Goal: Navigation & Orientation: Find specific page/section

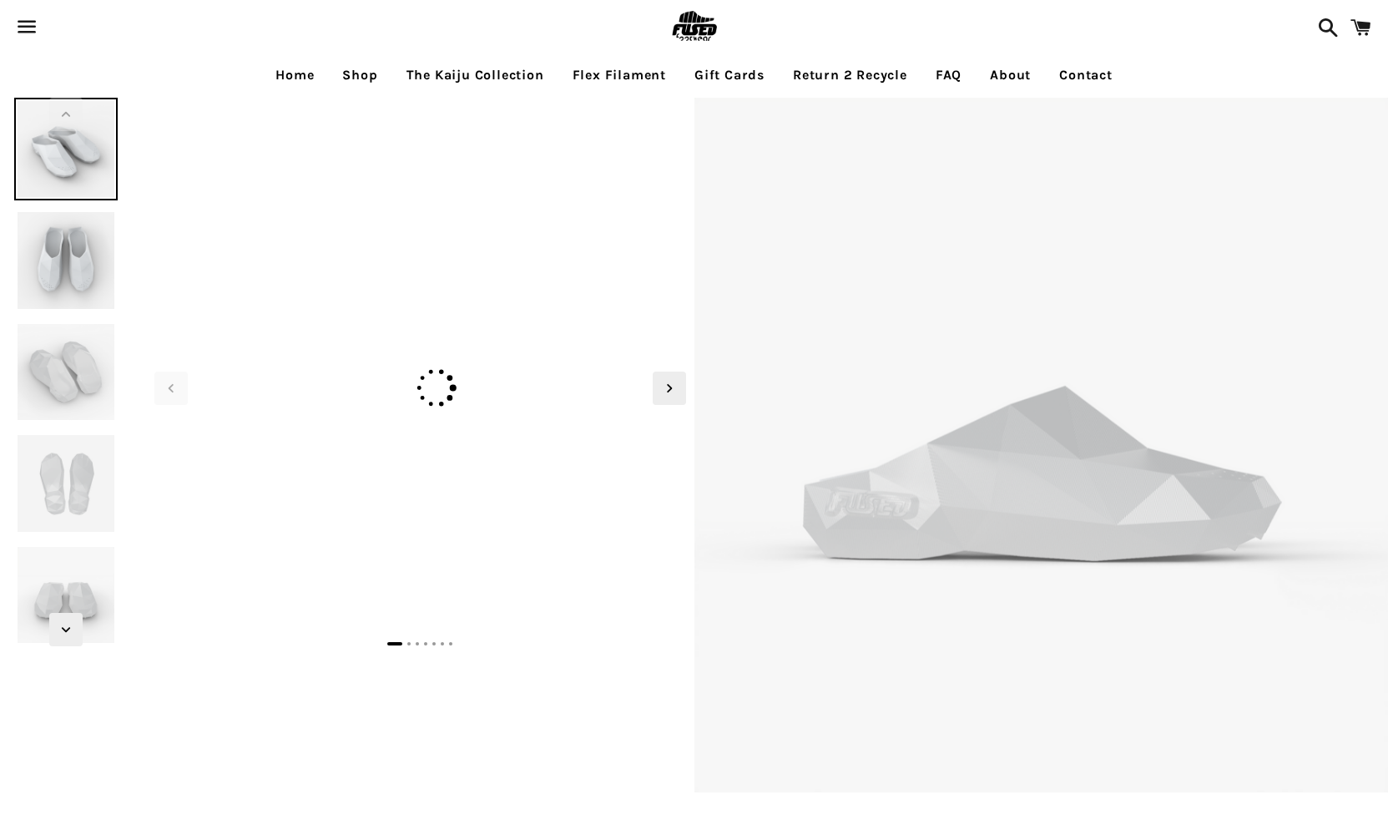
select select "**********"
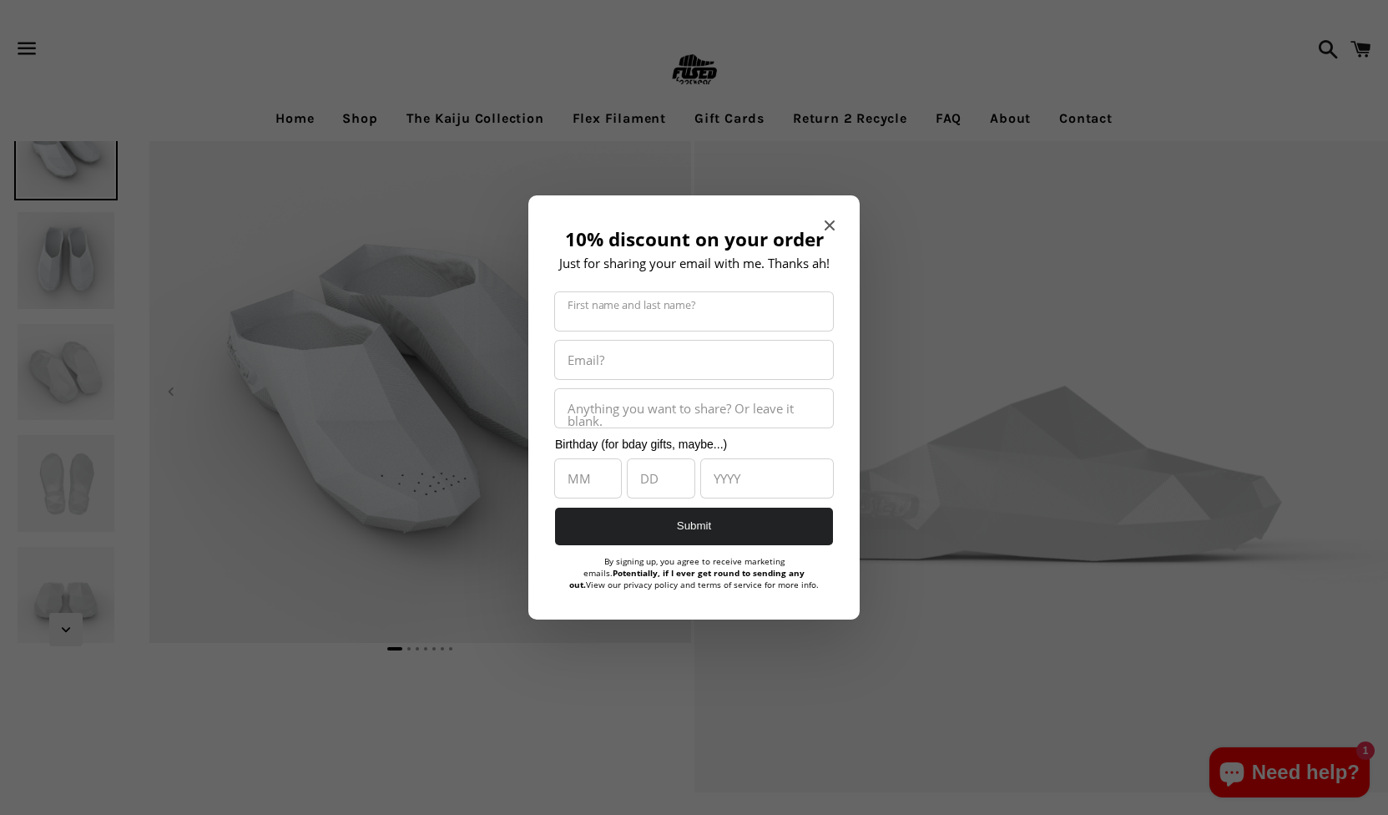
click at [833, 223] on icon "Close modal" at bounding box center [830, 225] width 10 height 10
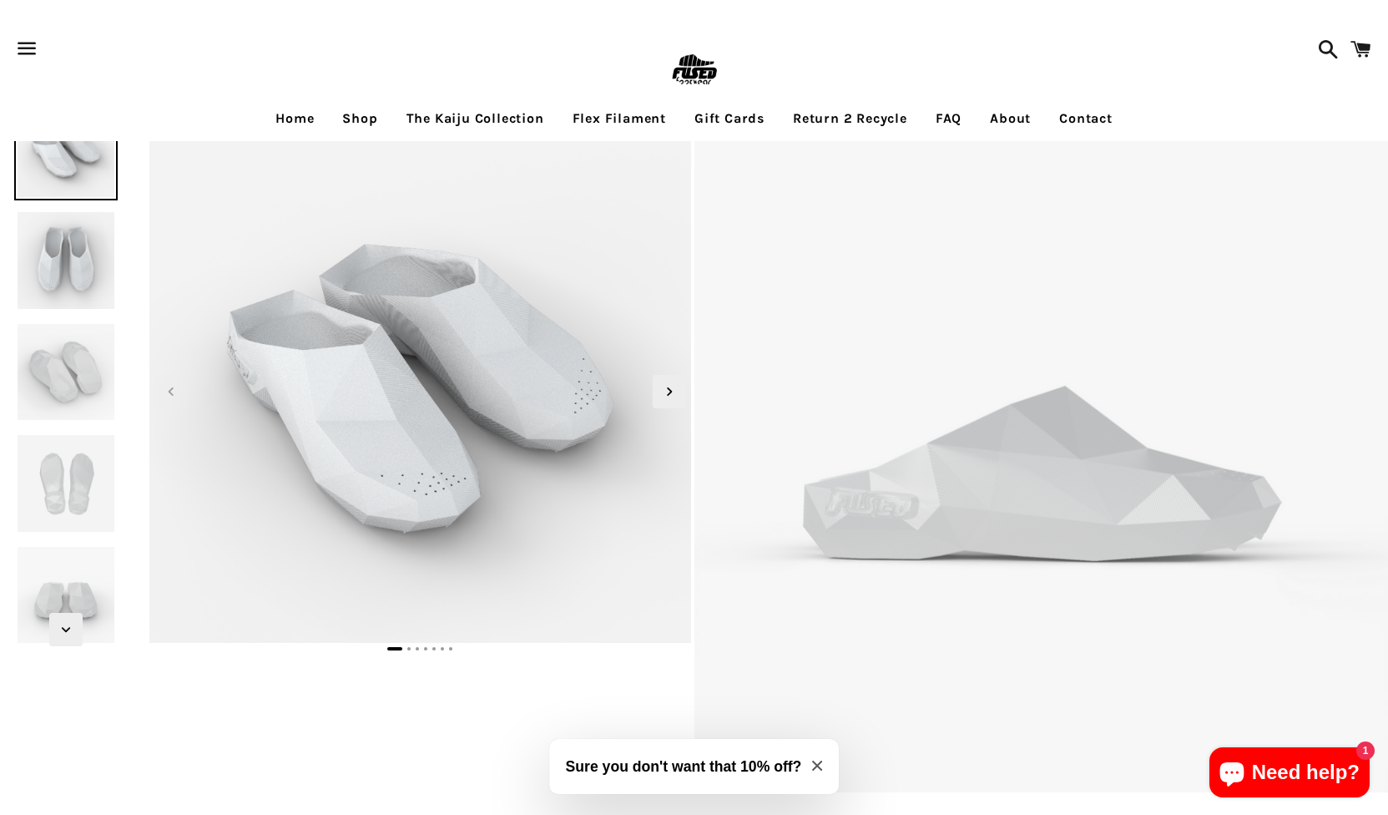
click at [50, 260] on img at bounding box center [65, 260] width 103 height 103
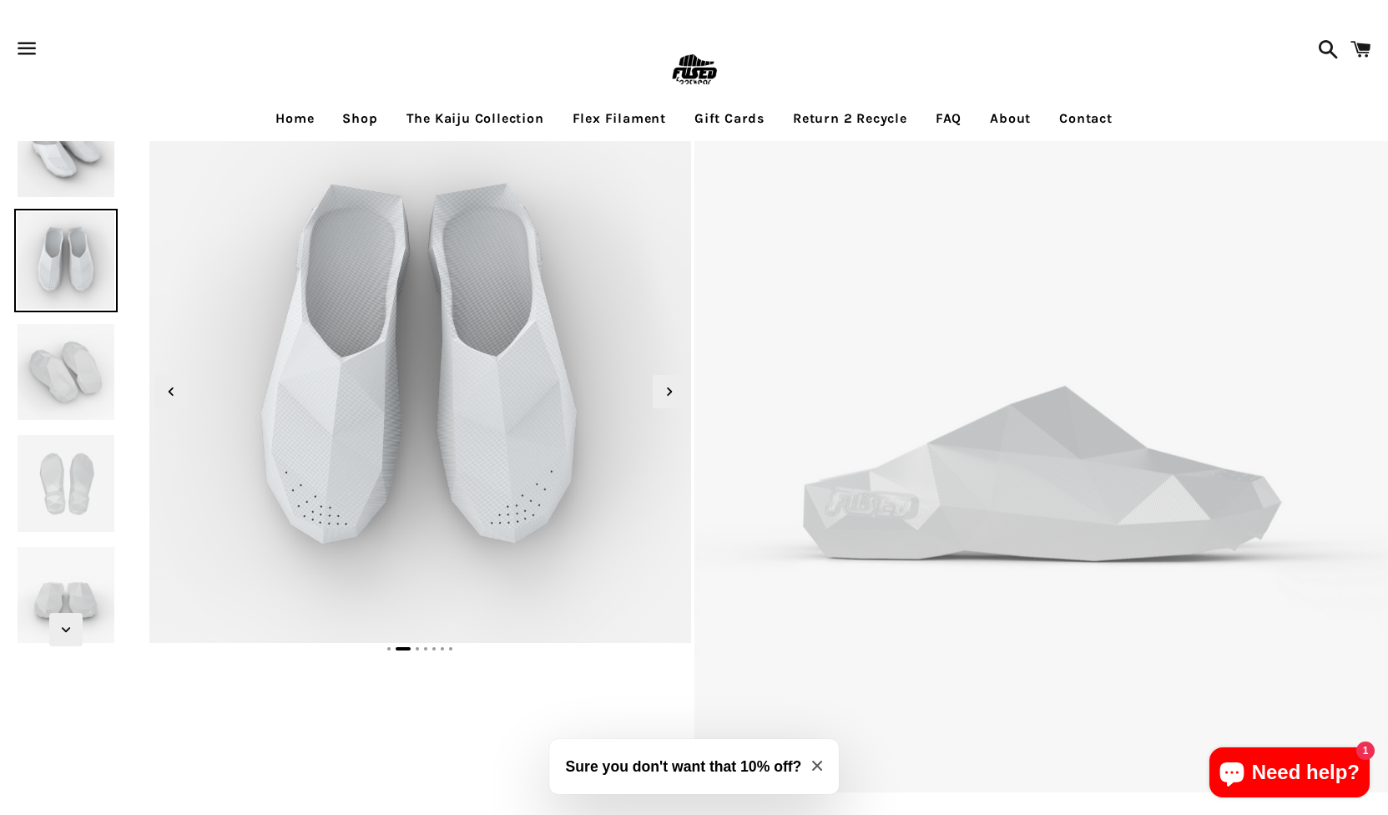
click at [42, 352] on img at bounding box center [65, 372] width 103 height 103
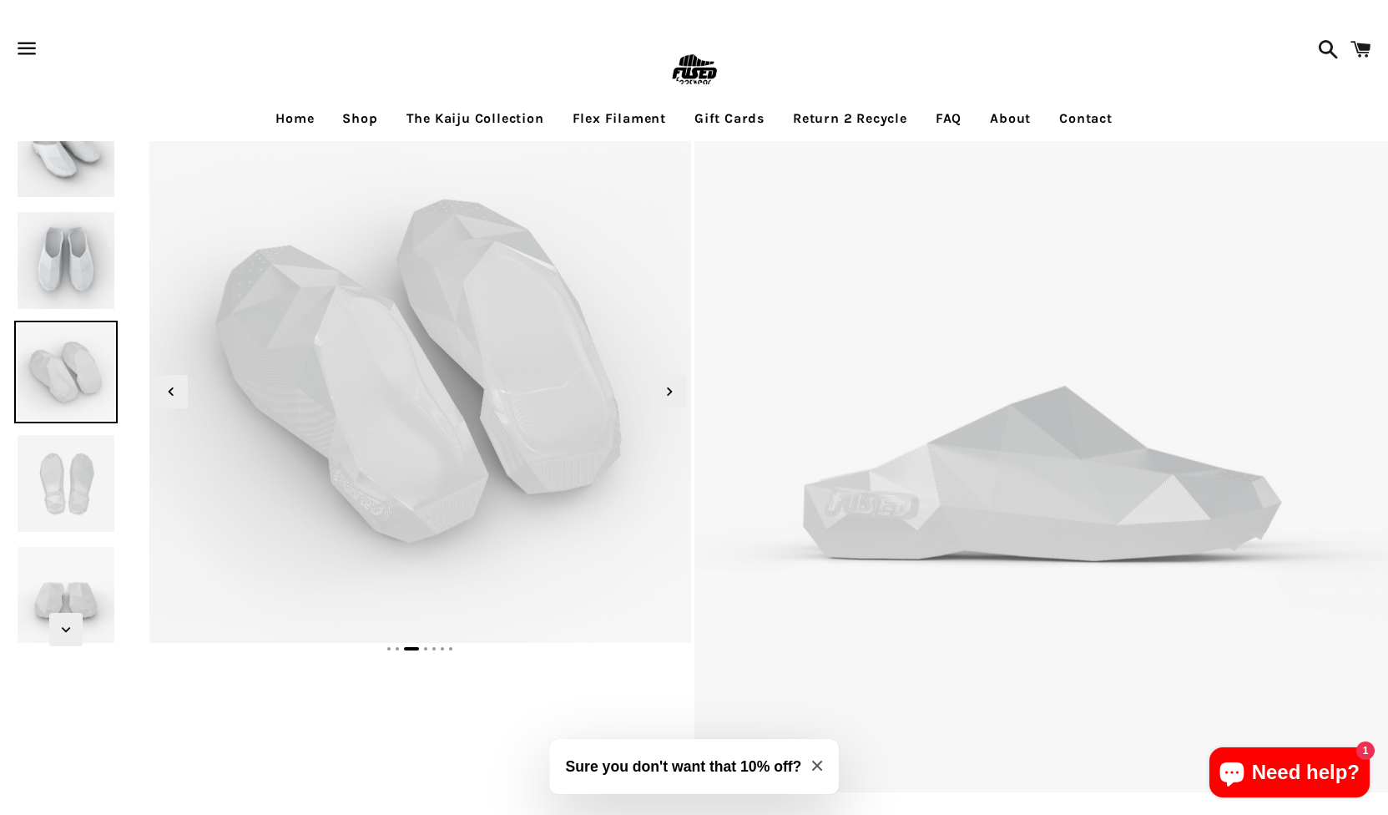
click at [48, 476] on img at bounding box center [65, 483] width 103 height 103
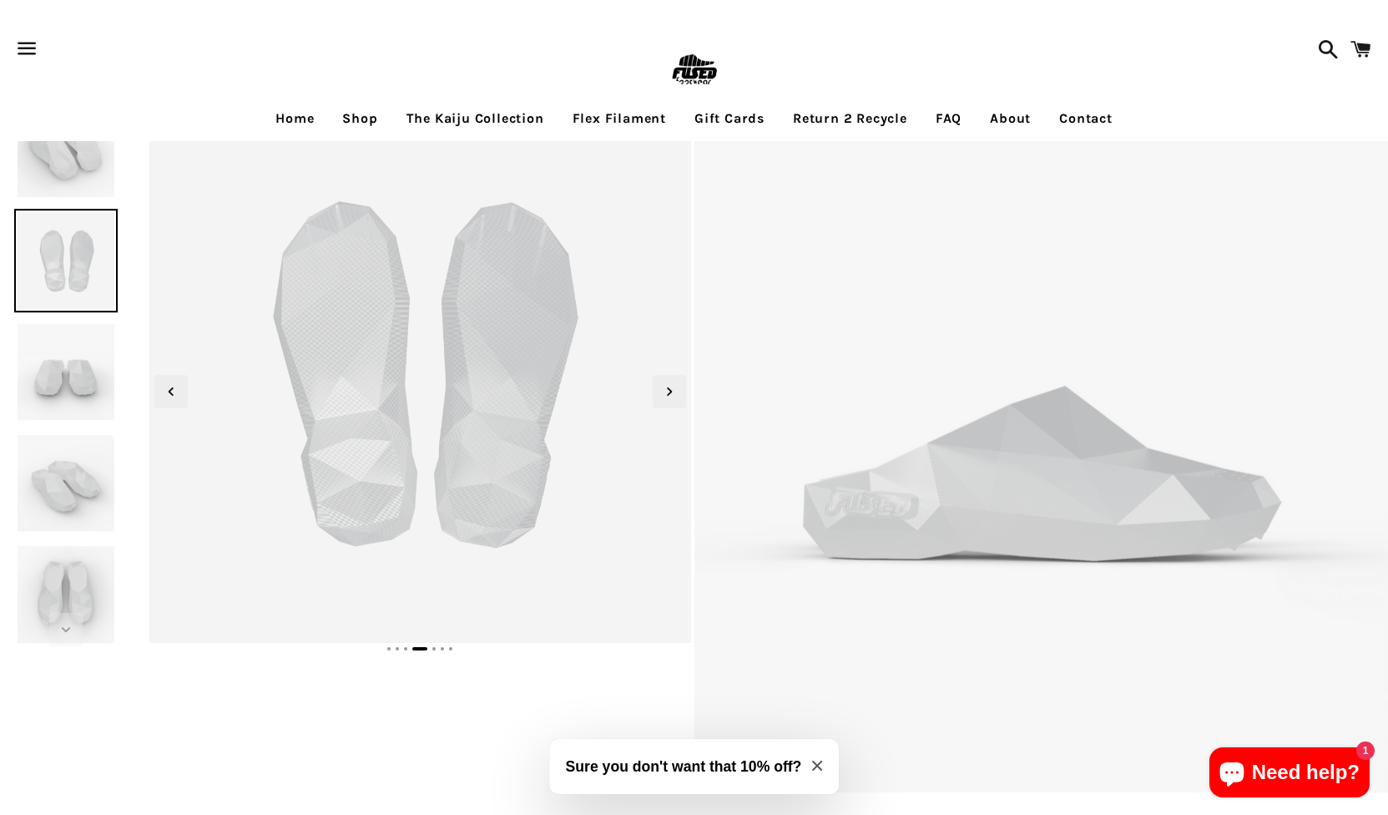
click at [303, 120] on link "Home" at bounding box center [294, 119] width 63 height 42
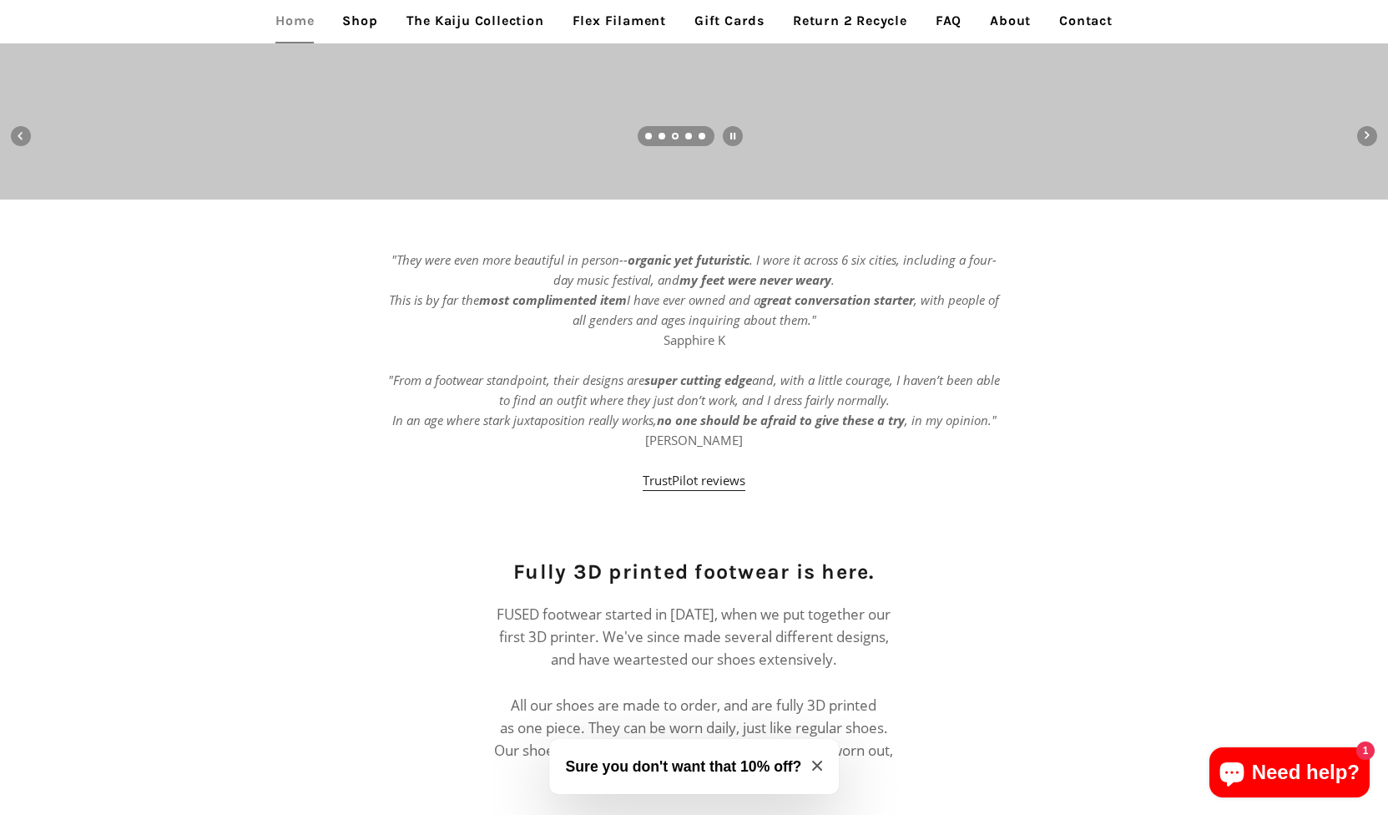
scroll to position [476, 0]
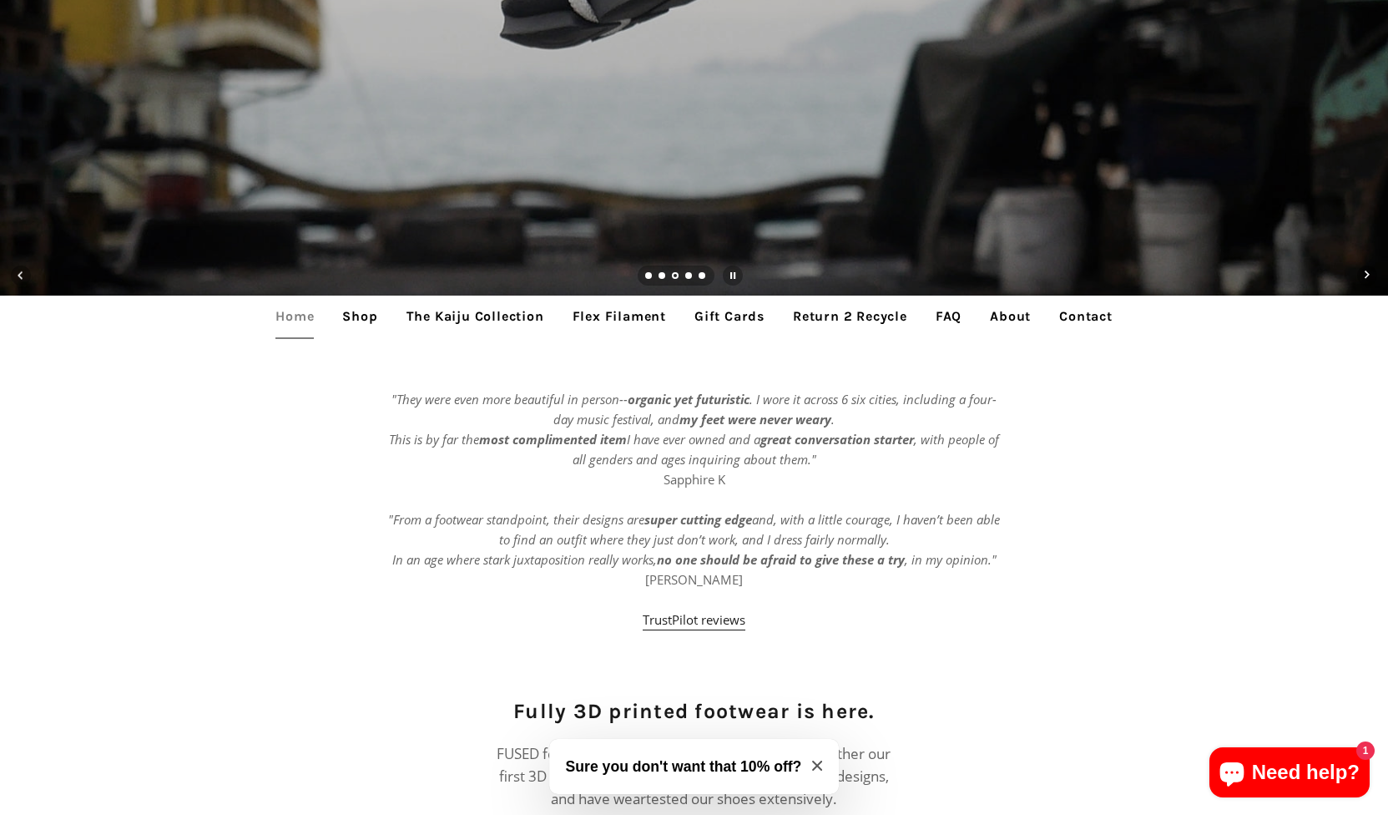
click at [345, 321] on link "Shop" at bounding box center [360, 317] width 60 height 42
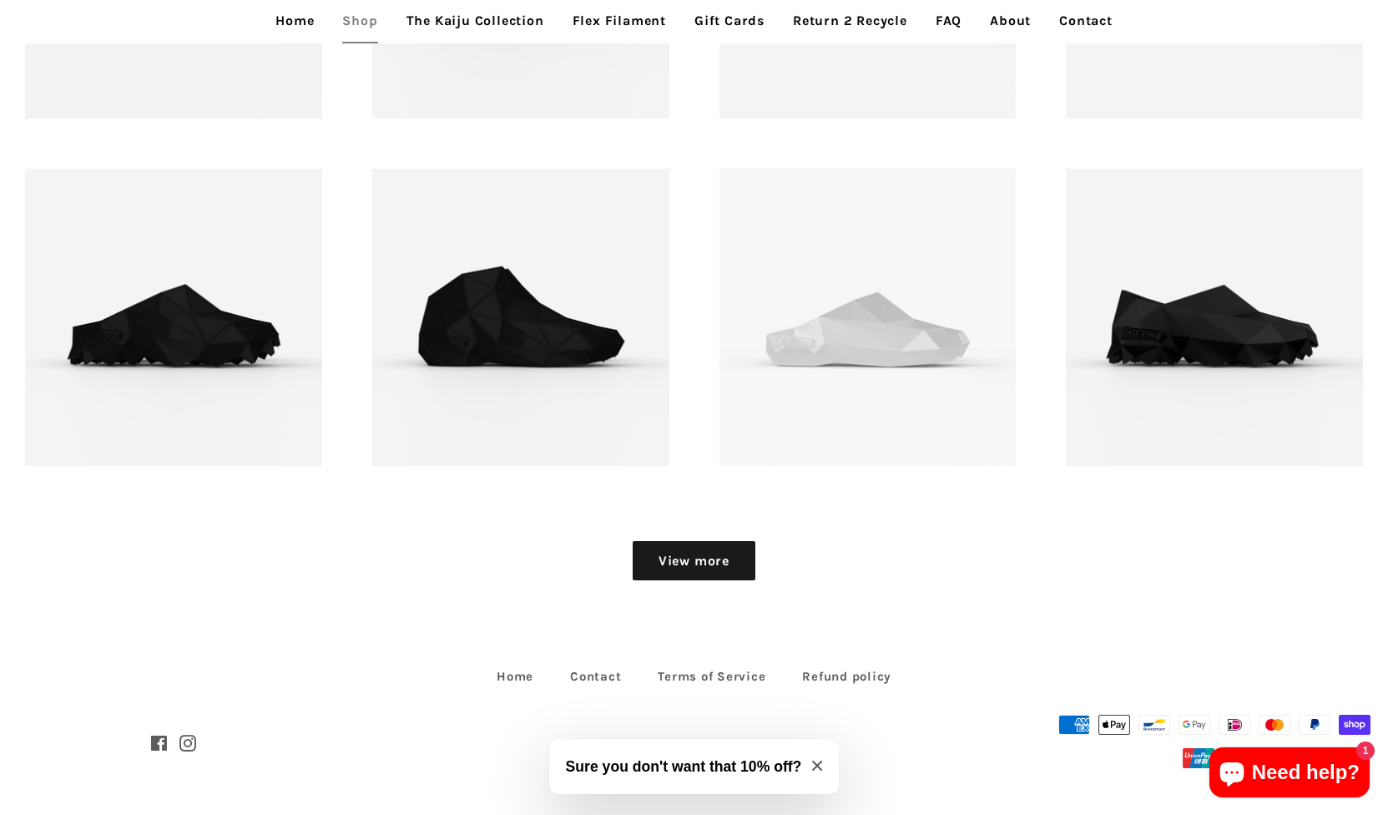
scroll to position [2137, 0]
click at [701, 565] on link "View more" at bounding box center [694, 561] width 123 height 40
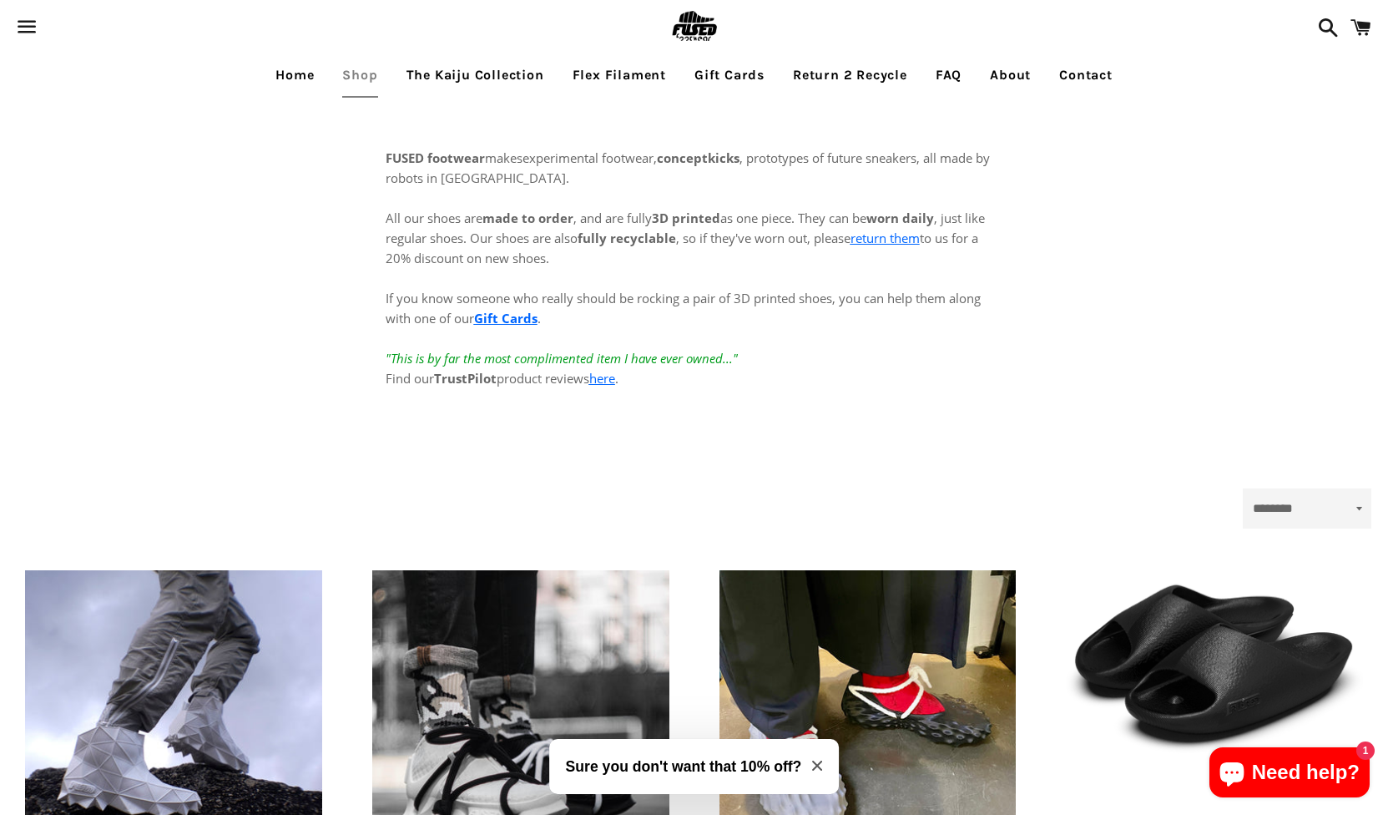
scroll to position [0, 0]
click at [468, 81] on link "The Kaiju Collection" at bounding box center [475, 75] width 163 height 42
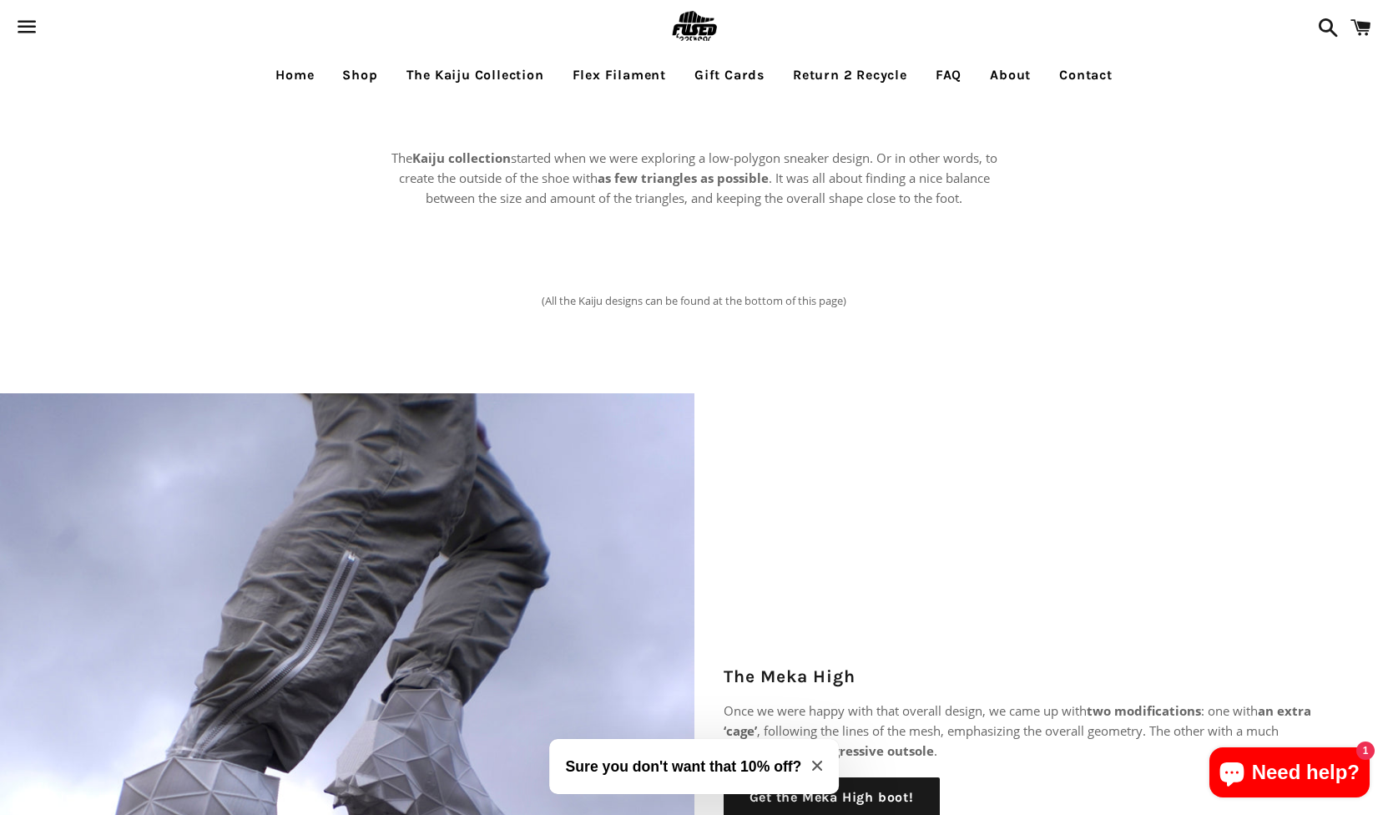
click at [608, 72] on link "Flex Filament" at bounding box center [619, 75] width 119 height 42
